Goal: Check status

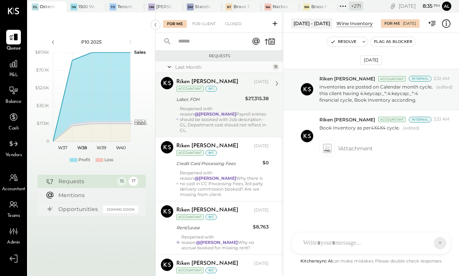
click at [224, 117] on div "Reopened with reason: @[PERSON_NAME] Payroll entries should be booked with Job …" at bounding box center [224, 119] width 89 height 27
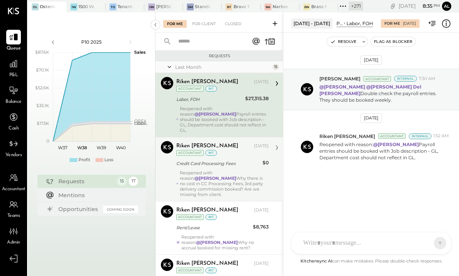
click at [219, 176] on div "Reopened with reason: @[PERSON_NAME] Why there is no cost in CC Processing Fees…" at bounding box center [224, 183] width 89 height 27
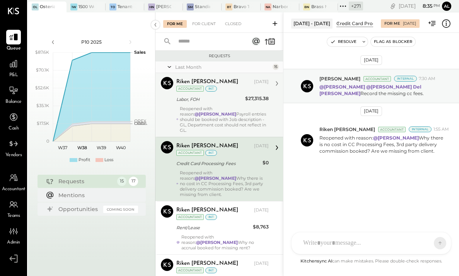
click at [223, 124] on div "Reopened with reason: @[PERSON_NAME] Payroll entries should be booked with Job …" at bounding box center [224, 119] width 89 height 27
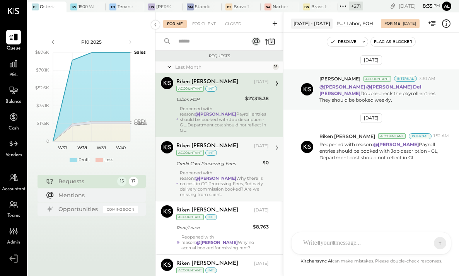
click at [216, 173] on div "Reopened with reason: @[PERSON_NAME] Why there is no cost in CC Processing Fees…" at bounding box center [224, 183] width 89 height 27
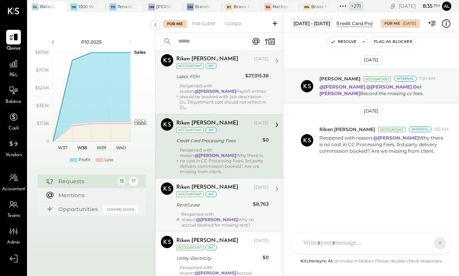
click at [212, 207] on div "Rent/Lease" at bounding box center [213, 205] width 74 height 8
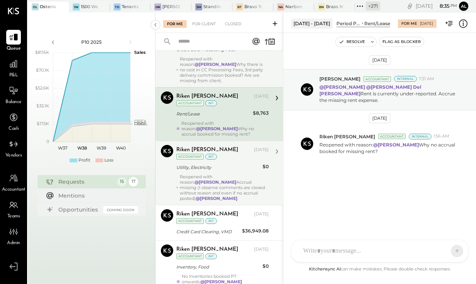
scroll to position [101, 0]
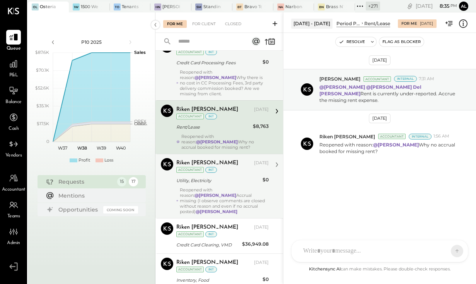
click at [224, 215] on div "Riken [PERSON_NAME] Accountant [PERSON_NAME] [DATE] Accountant int Utility, Ele…" at bounding box center [220, 186] width 128 height 64
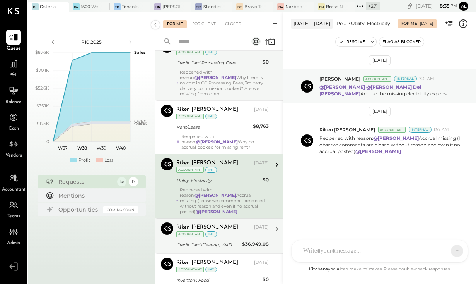
click at [221, 227] on div "Riken [PERSON_NAME]" at bounding box center [214, 227] width 76 height 8
